Goal: Navigation & Orientation: Find specific page/section

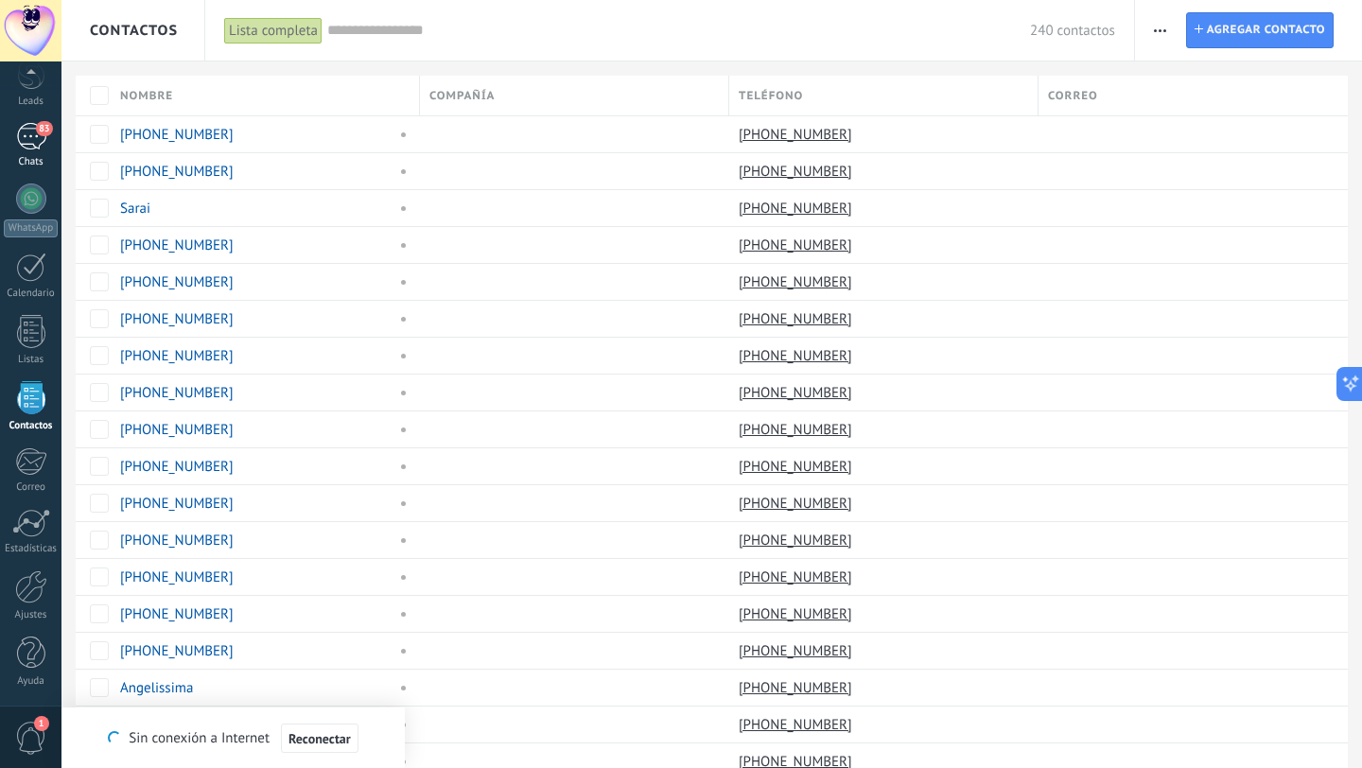
click at [26, 128] on div "83" at bounding box center [31, 136] width 30 height 27
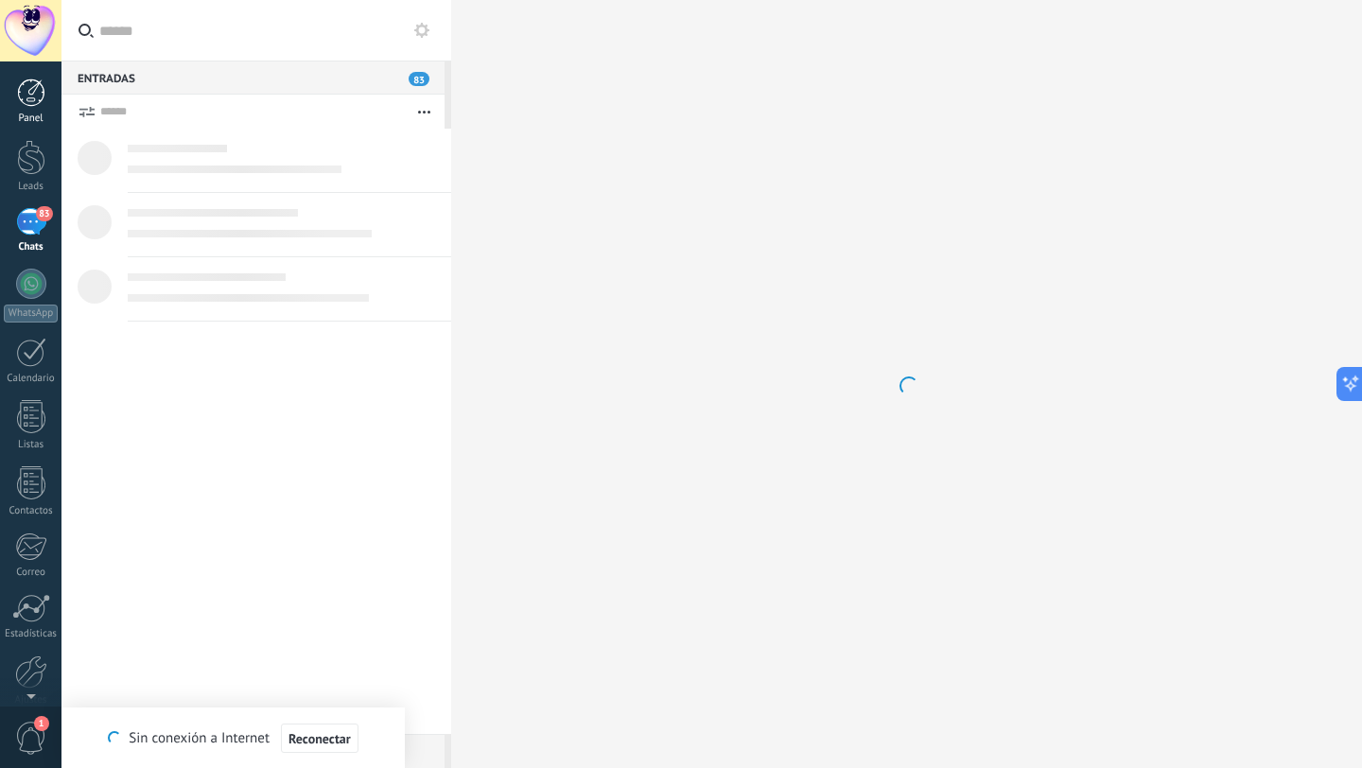
click at [32, 98] on div at bounding box center [31, 93] width 28 height 28
